Goal: Information Seeking & Learning: Learn about a topic

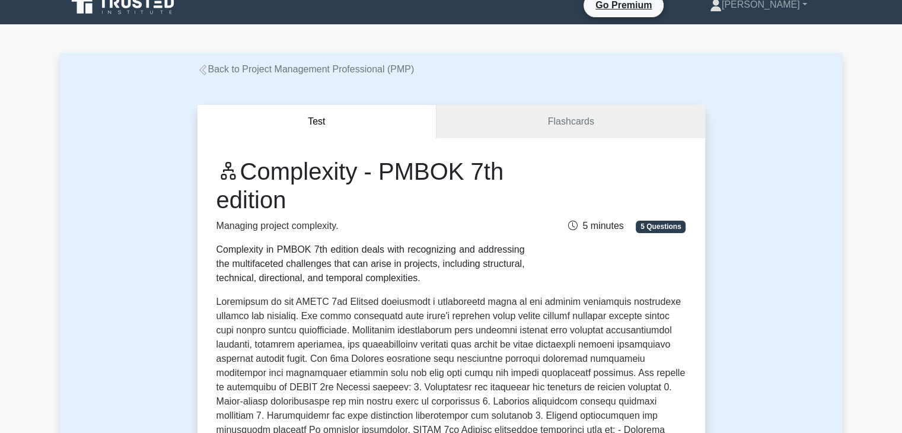
scroll to position [12, 0]
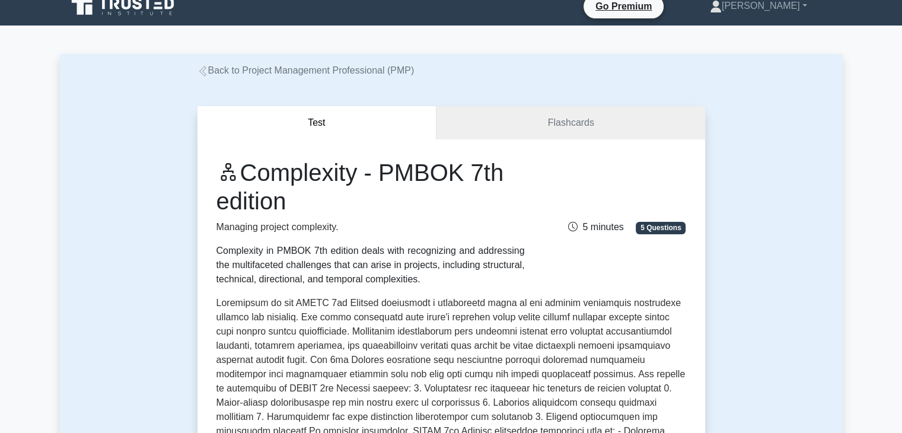
click at [346, 73] on link "Back to Project Management Professional (PMP)" at bounding box center [305, 70] width 217 height 10
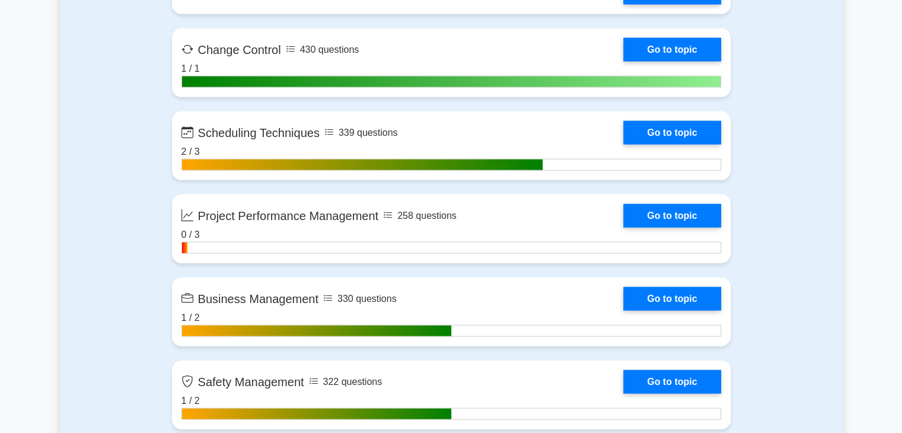
scroll to position [2579, 0]
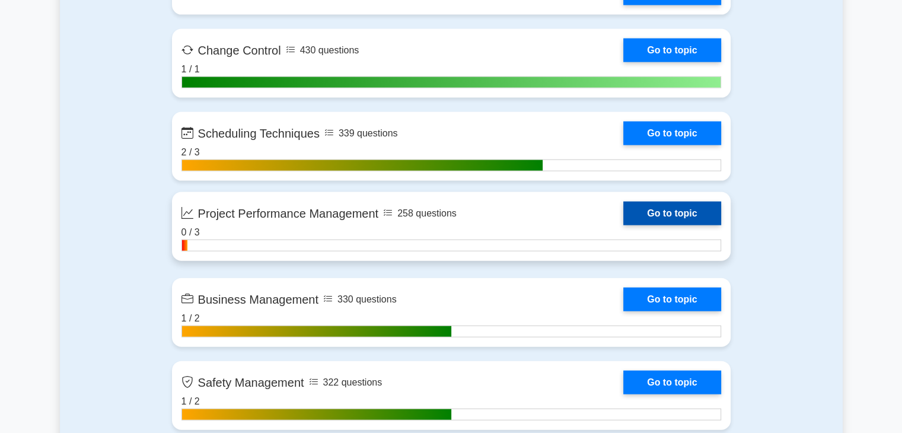
click at [623, 209] on link "Go to topic" at bounding box center [671, 214] width 97 height 24
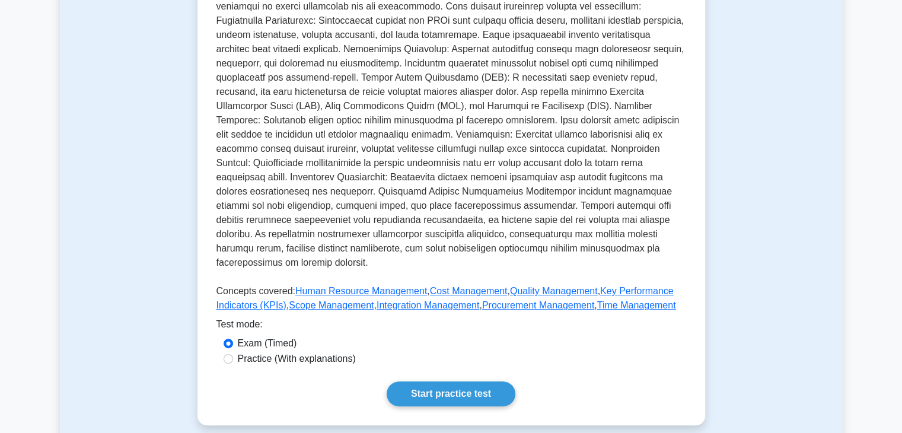
scroll to position [334, 0]
